Goal: Task Accomplishment & Management: Manage account settings

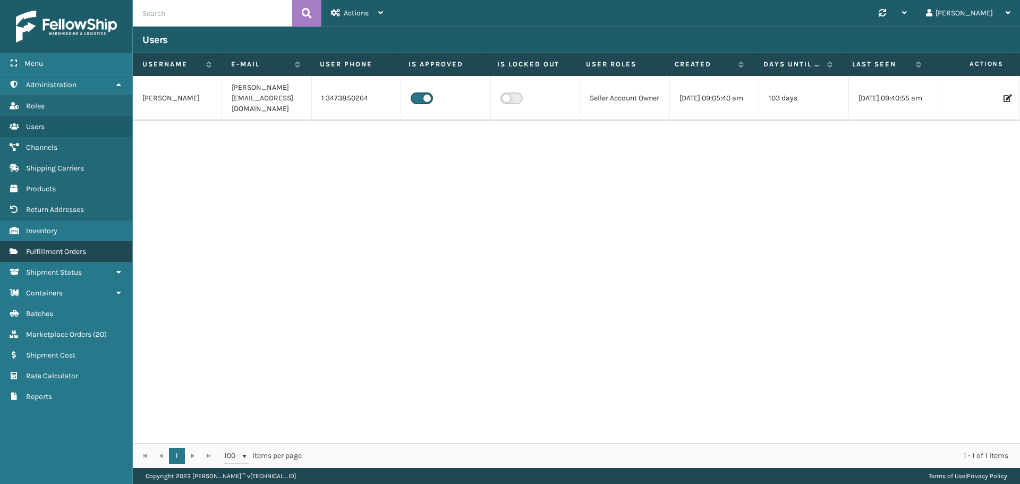
click at [49, 251] on span "Fulfillment Orders" at bounding box center [56, 251] width 60 height 9
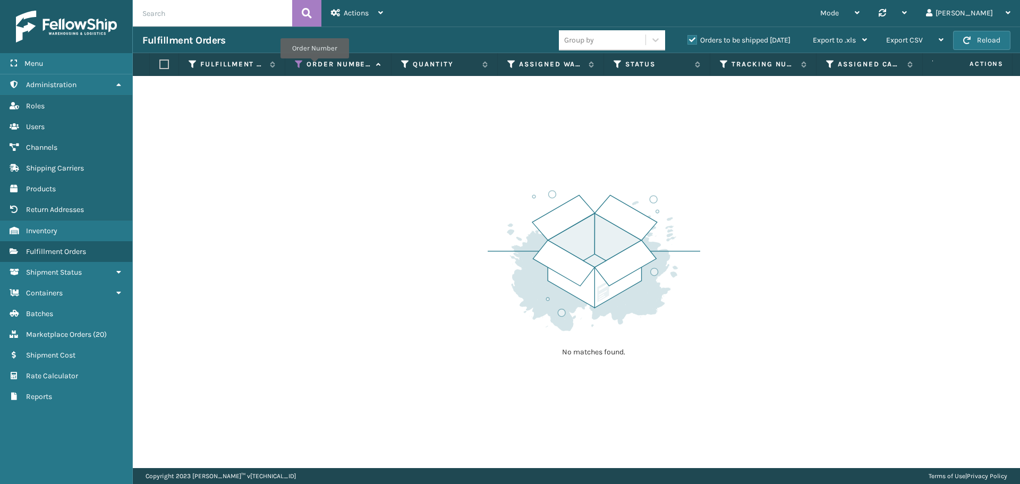
click at [315, 65] on label "Order Number" at bounding box center [339, 65] width 64 height 10
click at [300, 62] on icon at bounding box center [299, 65] width 9 height 10
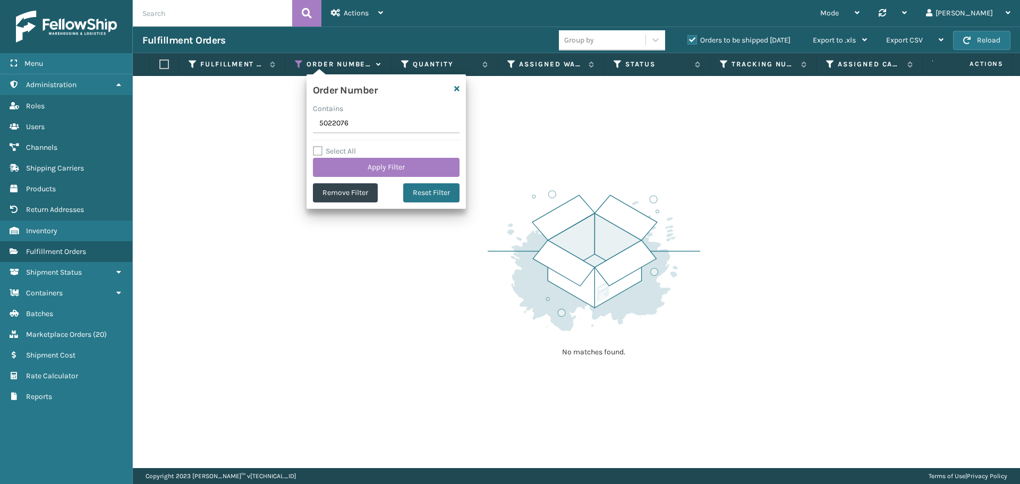
click at [332, 124] on input "5022076" at bounding box center [386, 123] width 147 height 19
type input "5023297"
click at [362, 166] on button "Apply Filter" at bounding box center [386, 167] width 147 height 19
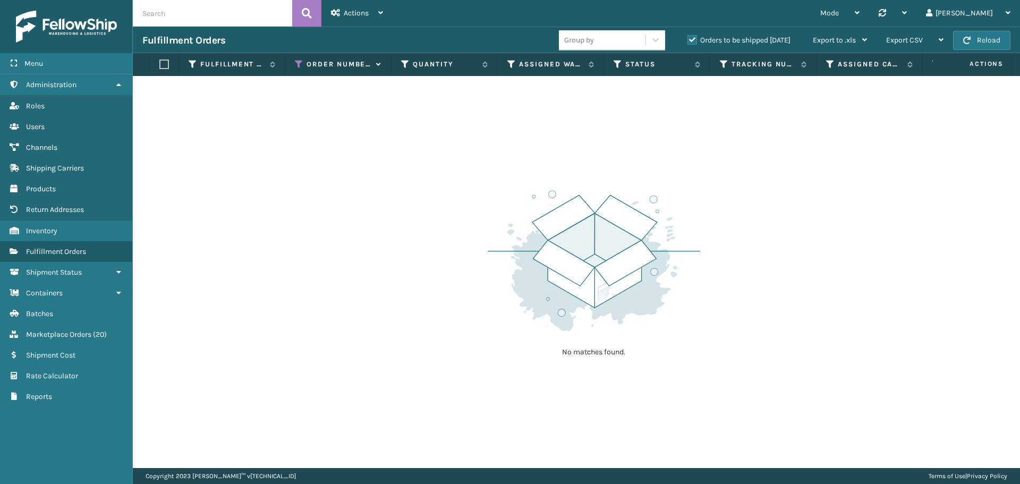
click at [737, 44] on label "Orders to be shipped [DATE]" at bounding box center [739, 40] width 103 height 9
click at [688, 41] on input "Orders to be shipped [DATE]" at bounding box center [688, 37] width 1 height 7
click at [736, 42] on label "Orders to be shipped [DATE]" at bounding box center [739, 40] width 103 height 9
click at [688, 41] on input "Orders to be shipped [DATE]" at bounding box center [688, 37] width 1 height 7
click at [736, 42] on label "Orders to be shipped [DATE]" at bounding box center [739, 40] width 103 height 9
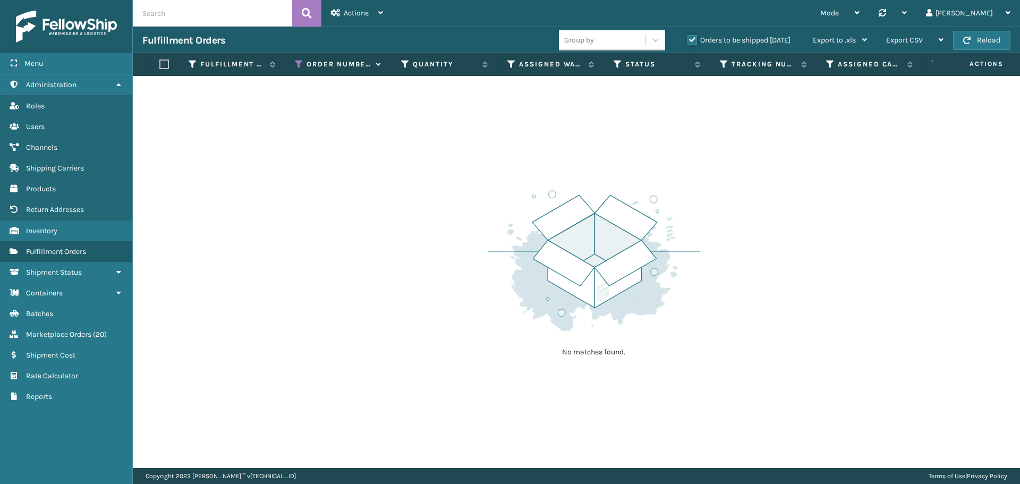
click at [688, 41] on input "Orders to be shipped [DATE]" at bounding box center [688, 37] width 1 height 7
click at [736, 42] on label "Orders to be shipped [DATE]" at bounding box center [739, 40] width 103 height 9
click at [688, 41] on input "Orders to be shipped [DATE]" at bounding box center [688, 37] width 1 height 7
click at [736, 42] on label "Orders to be shipped [DATE]" at bounding box center [739, 40] width 103 height 9
click at [688, 41] on input "Orders to be shipped [DATE]" at bounding box center [688, 37] width 1 height 7
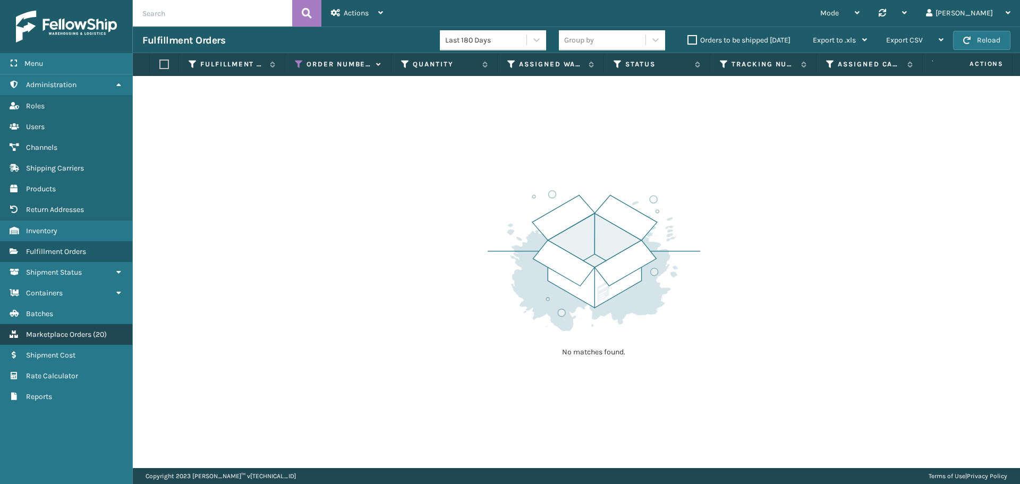
click at [61, 338] on span "Marketplace Orders" at bounding box center [58, 334] width 65 height 9
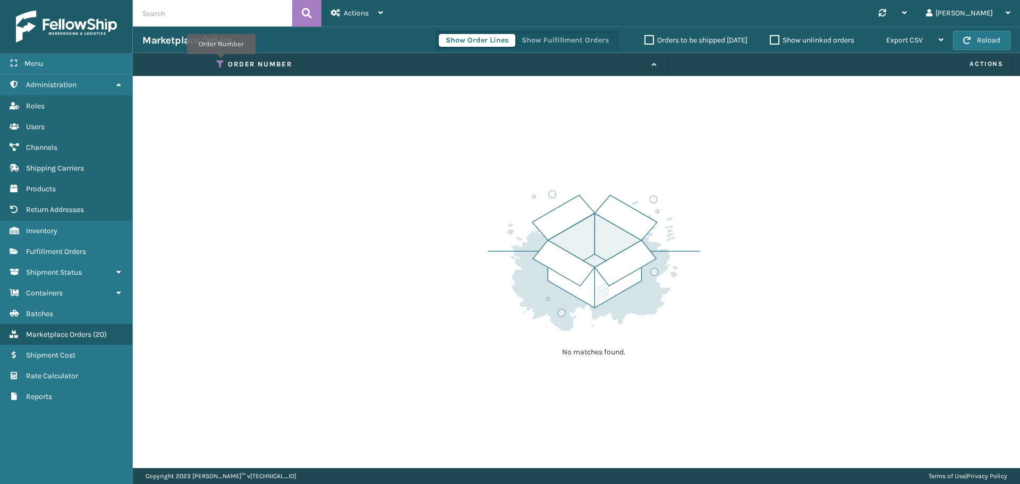
click at [221, 62] on icon at bounding box center [220, 65] width 9 height 10
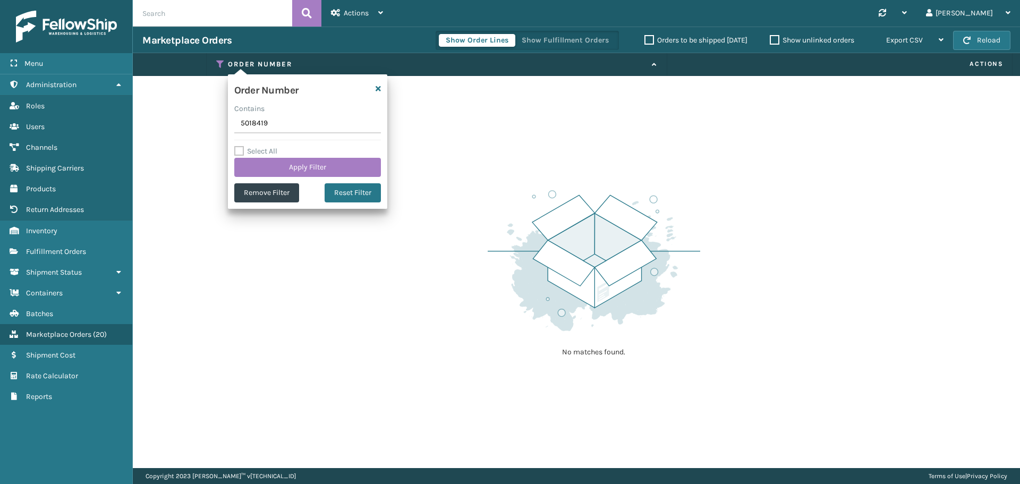
click at [298, 122] on input "5018419" at bounding box center [307, 123] width 147 height 19
type input "5023297"
click at [309, 170] on button "Apply Filter" at bounding box center [307, 167] width 147 height 19
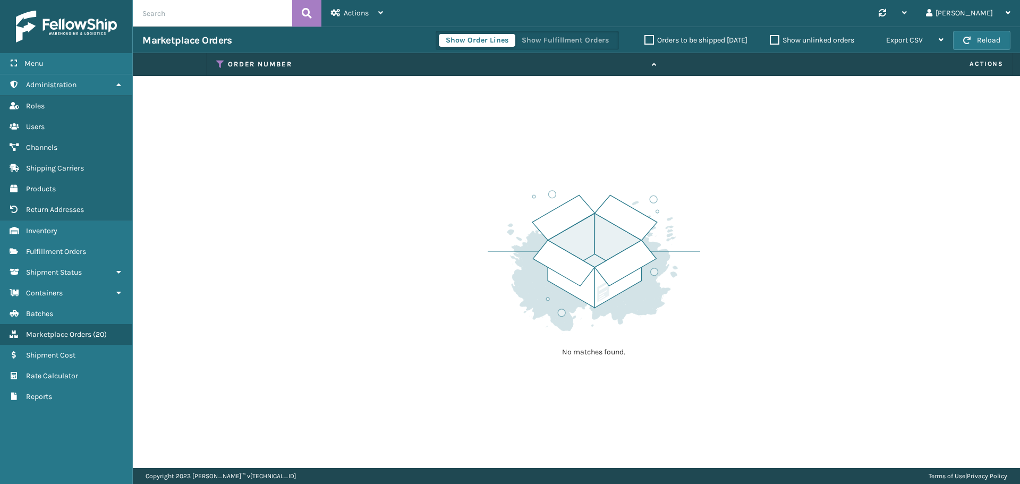
click at [667, 36] on label "Orders to be shipped [DATE]" at bounding box center [696, 40] width 103 height 9
click at [645, 36] on input "Orders to be shipped [DATE]" at bounding box center [645, 37] width 1 height 7
click at [666, 40] on label "Orders to be shipped [DATE]" at bounding box center [696, 40] width 103 height 9
click at [645, 40] on input "Orders to be shipped [DATE]" at bounding box center [645, 37] width 1 height 7
click at [666, 40] on label "Orders to be shipped [DATE]" at bounding box center [696, 40] width 103 height 9
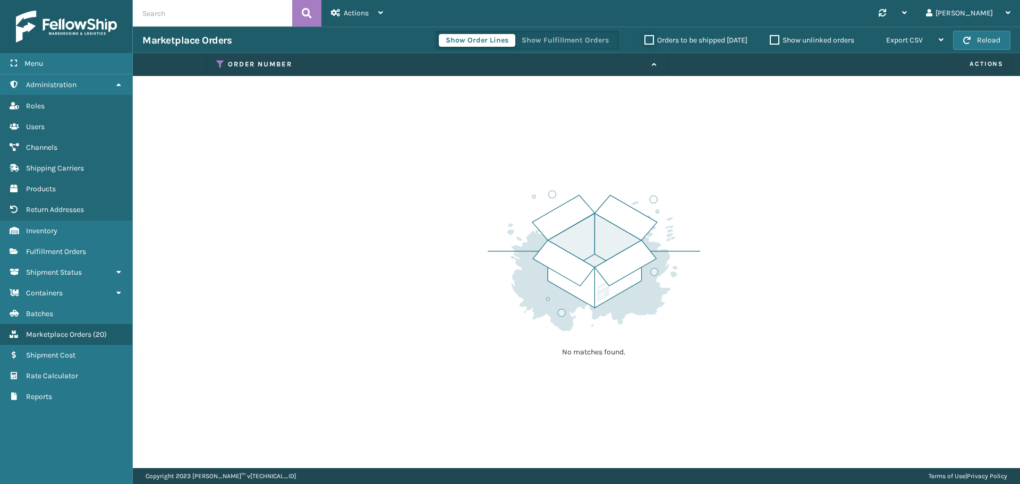
click at [645, 40] on input "Orders to be shipped [DATE]" at bounding box center [645, 37] width 1 height 7
click at [666, 40] on label "Orders to be shipped [DATE]" at bounding box center [696, 40] width 103 height 9
click at [645, 40] on input "Orders to be shipped [DATE]" at bounding box center [645, 37] width 1 height 7
click at [666, 40] on label "Orders to be shipped [DATE]" at bounding box center [696, 40] width 103 height 9
click at [645, 40] on input "Orders to be shipped [DATE]" at bounding box center [645, 37] width 1 height 7
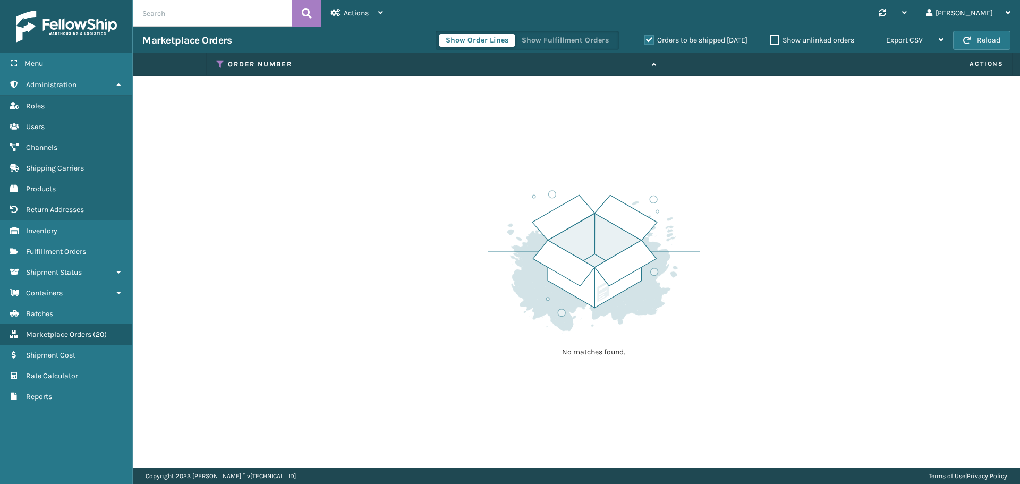
click at [666, 40] on label "Orders to be shipped [DATE]" at bounding box center [696, 40] width 103 height 9
click at [645, 40] on input "Orders to be shipped [DATE]" at bounding box center [645, 37] width 1 height 7
